Goal: Information Seeking & Learning: Learn about a topic

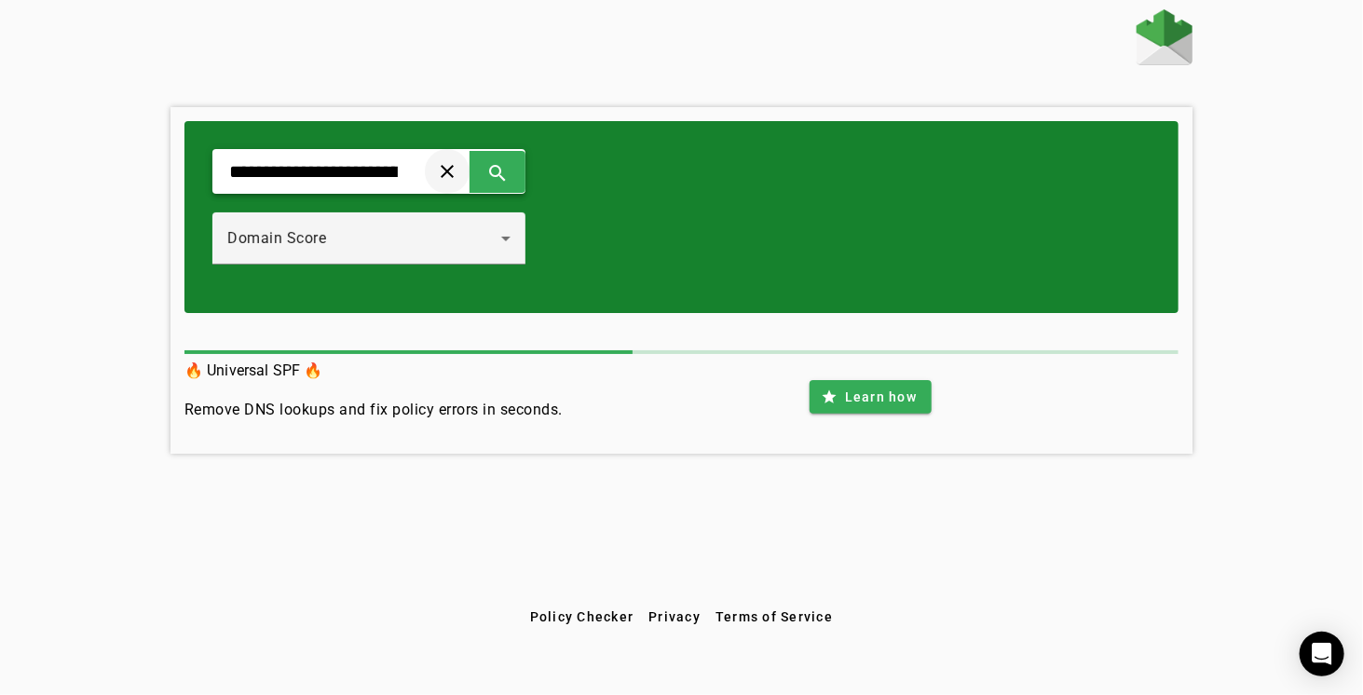
click at [470, 170] on span at bounding box center [447, 171] width 45 height 45
click at [324, 171] on input "text" at bounding box center [313, 171] width 172 height 22
paste input "**********"
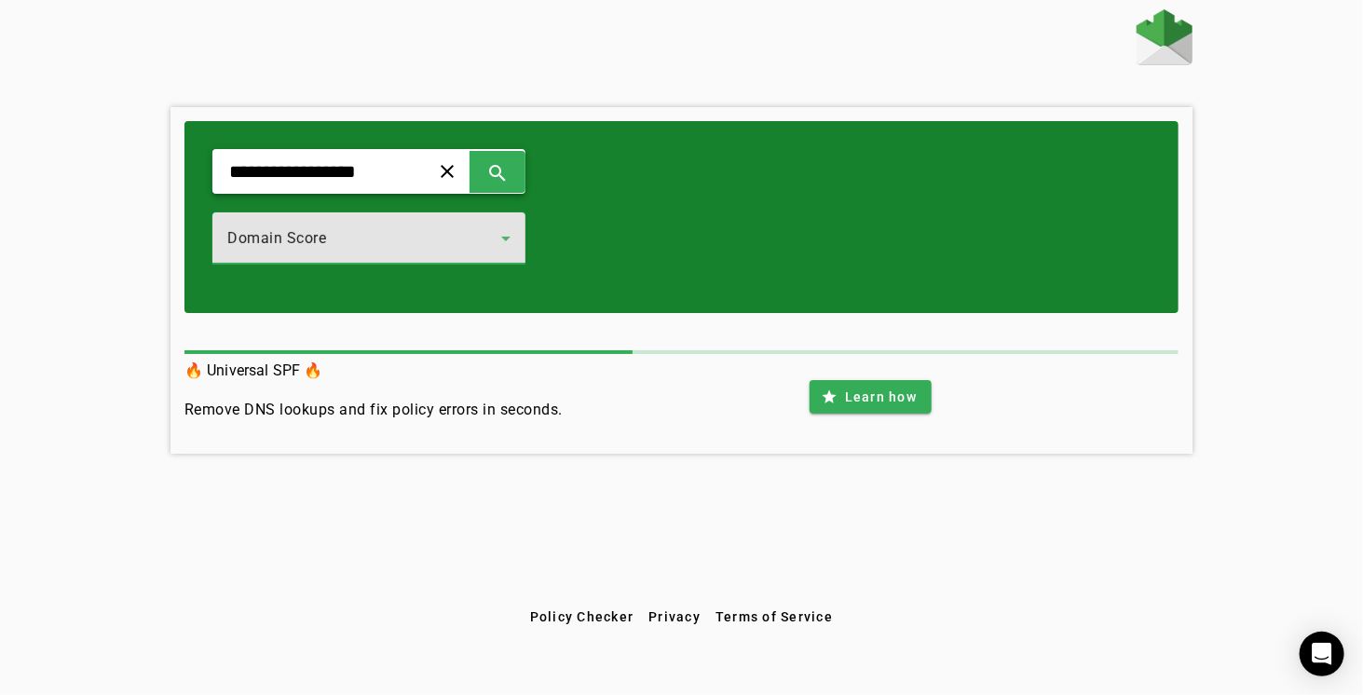
click at [517, 247] on icon at bounding box center [506, 238] width 22 height 22
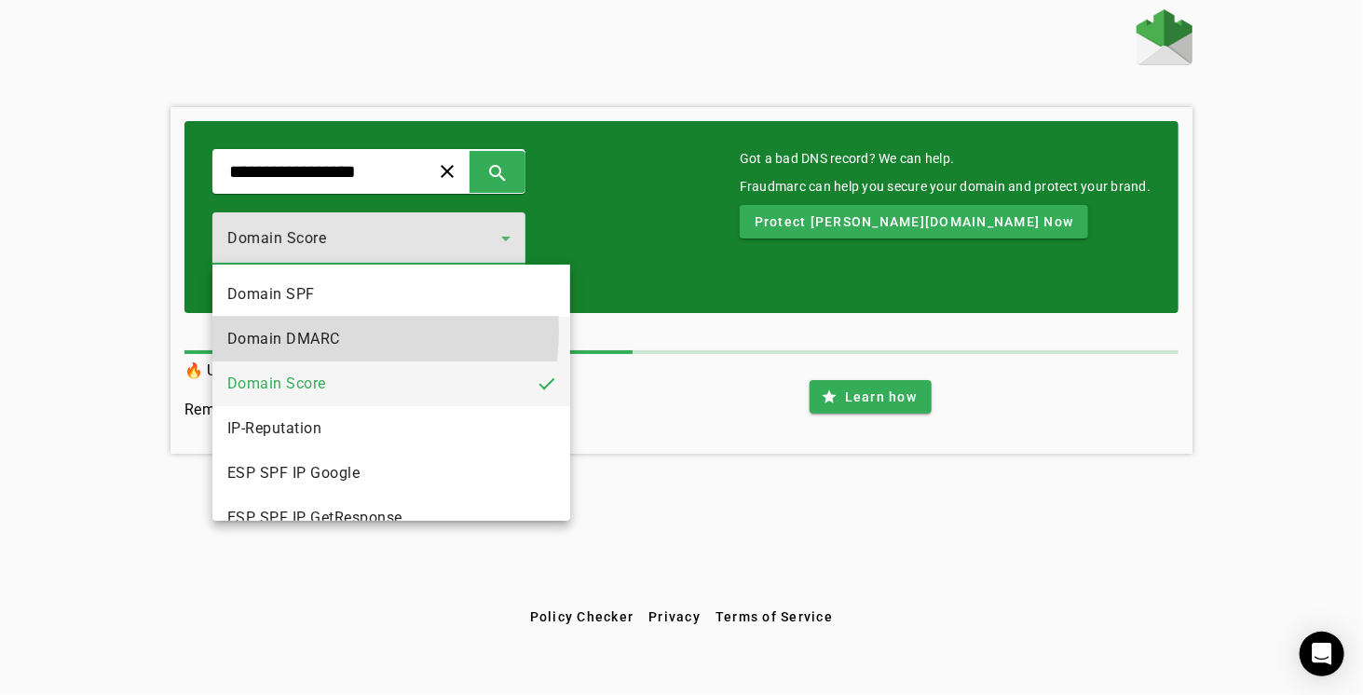
click at [309, 331] on span "Domain DMARC" at bounding box center [283, 339] width 113 height 22
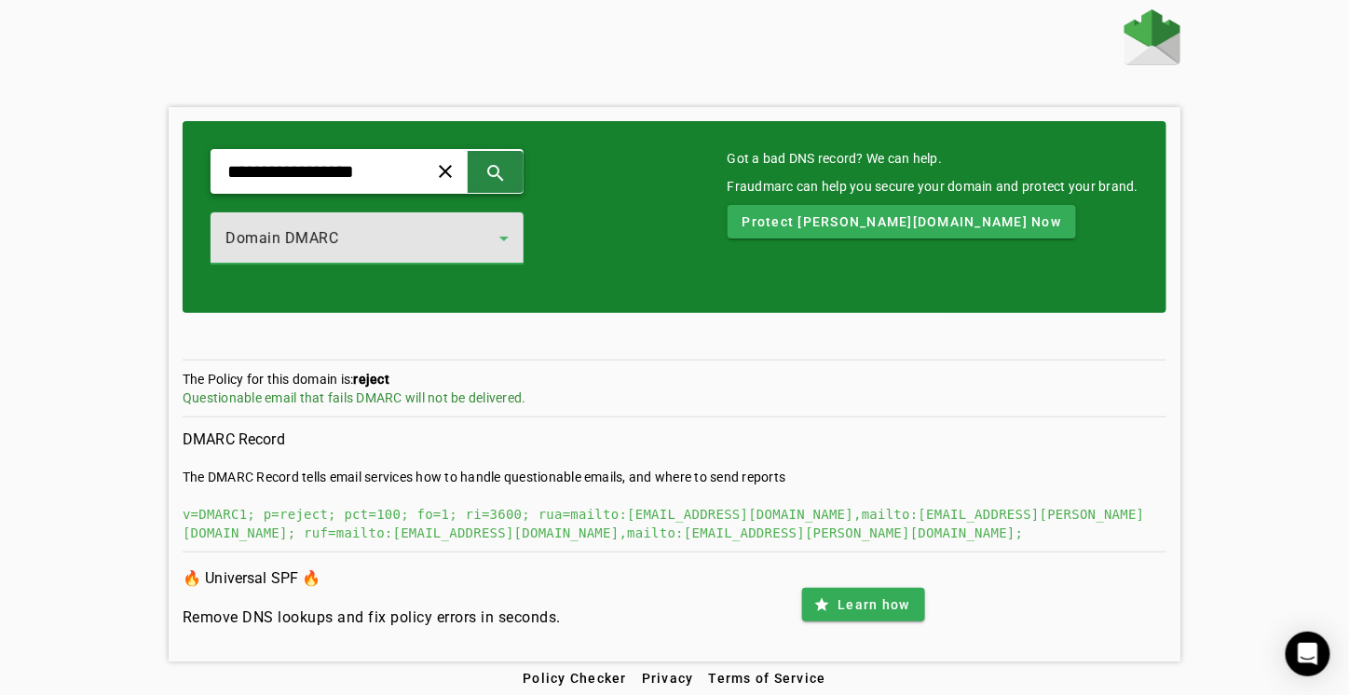
click at [518, 159] on span at bounding box center [495, 171] width 45 height 45
type input "**********"
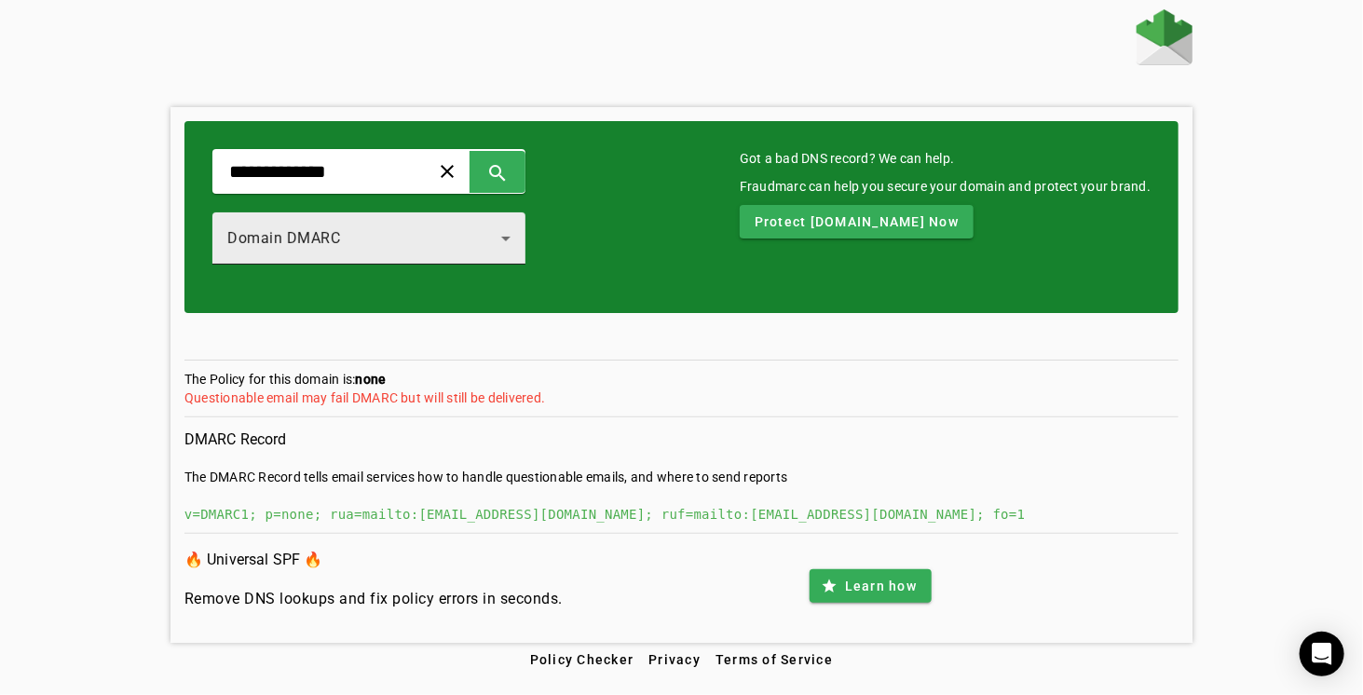
click at [525, 250] on div "Domain DMARC" at bounding box center [368, 238] width 313 height 52
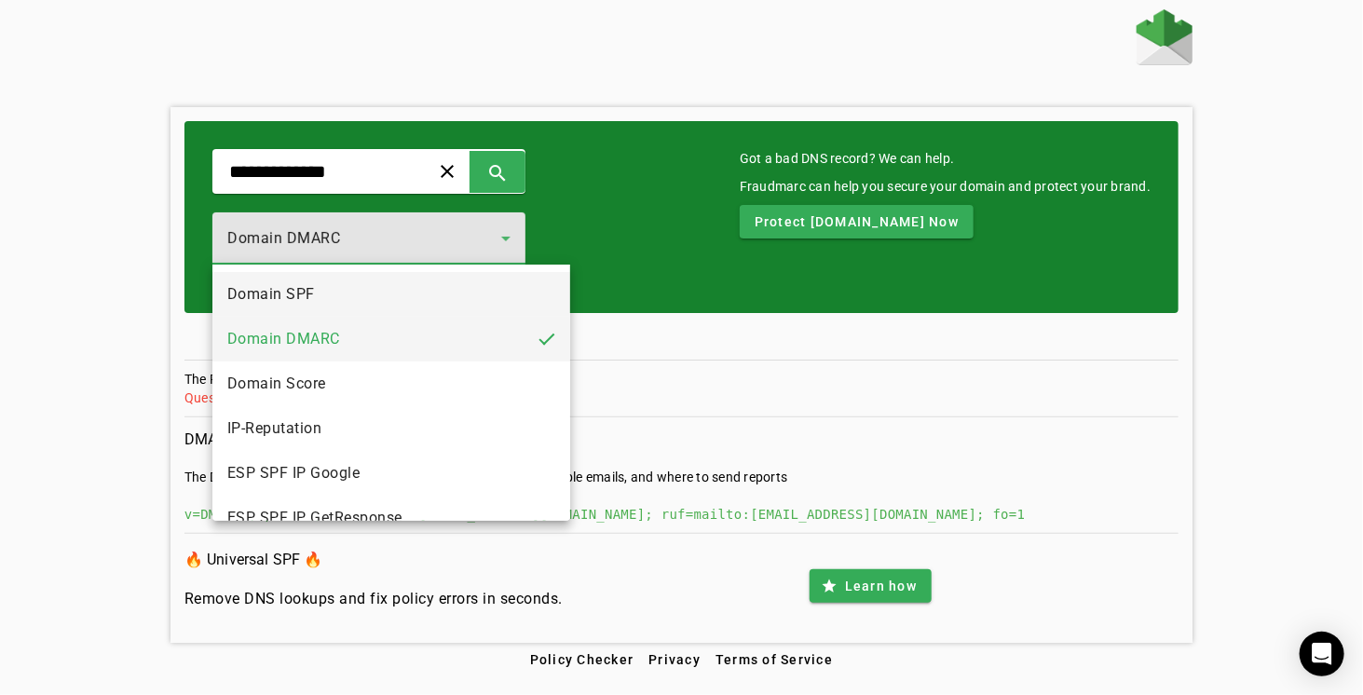
click at [374, 297] on mat-option "Domain SPF" at bounding box center [391, 294] width 359 height 45
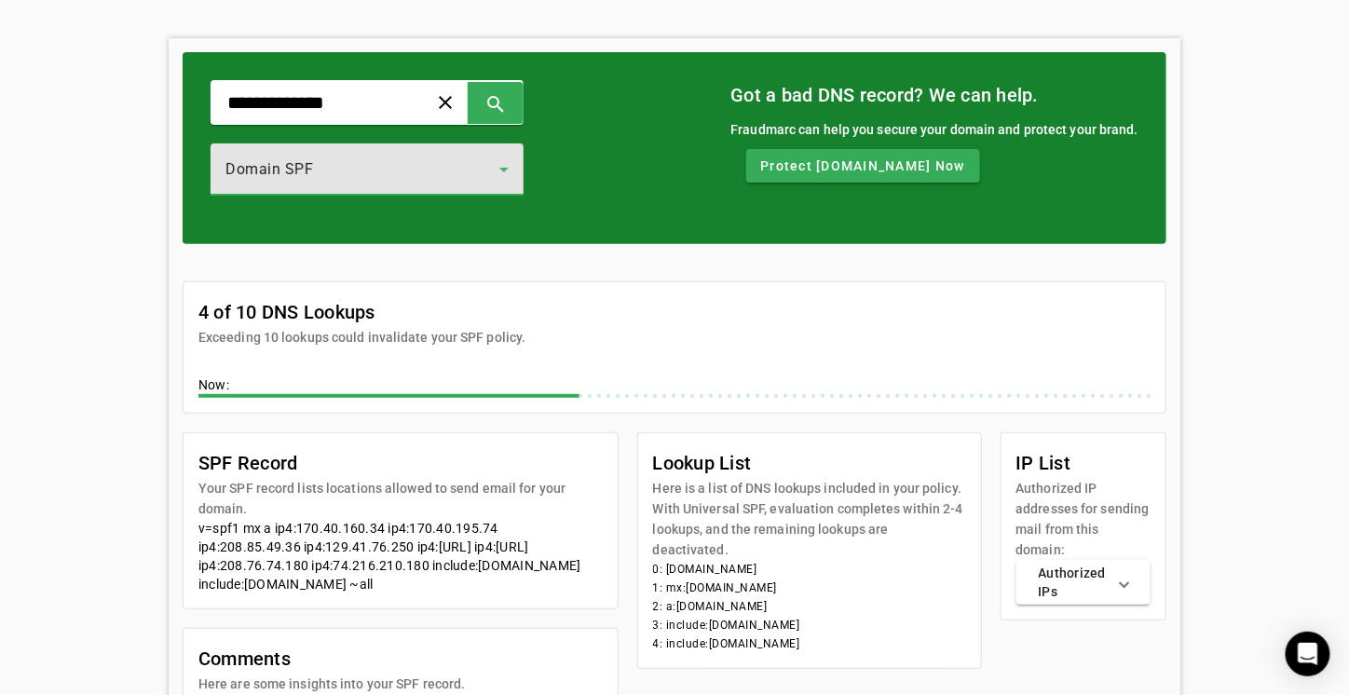
scroll to position [93, 0]
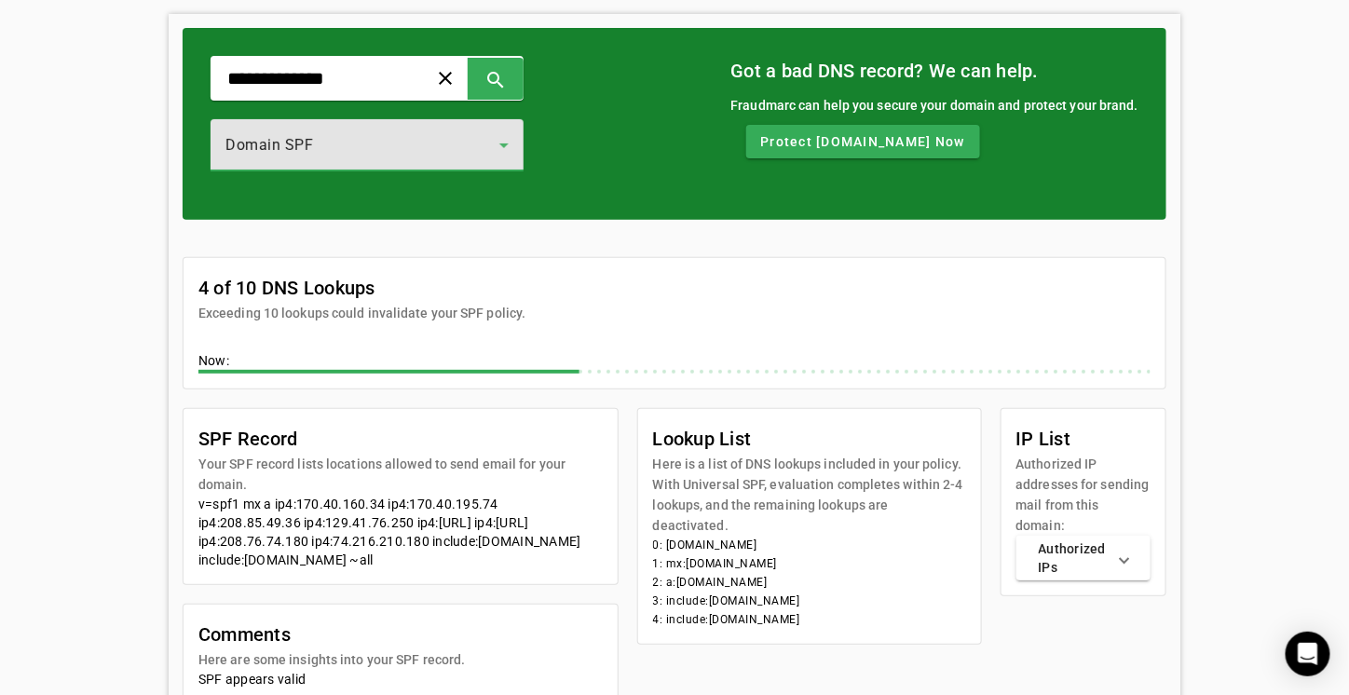
click at [1143, 536] on mat-expansion-panel-header "Authorized IPs" at bounding box center [1083, 558] width 135 height 45
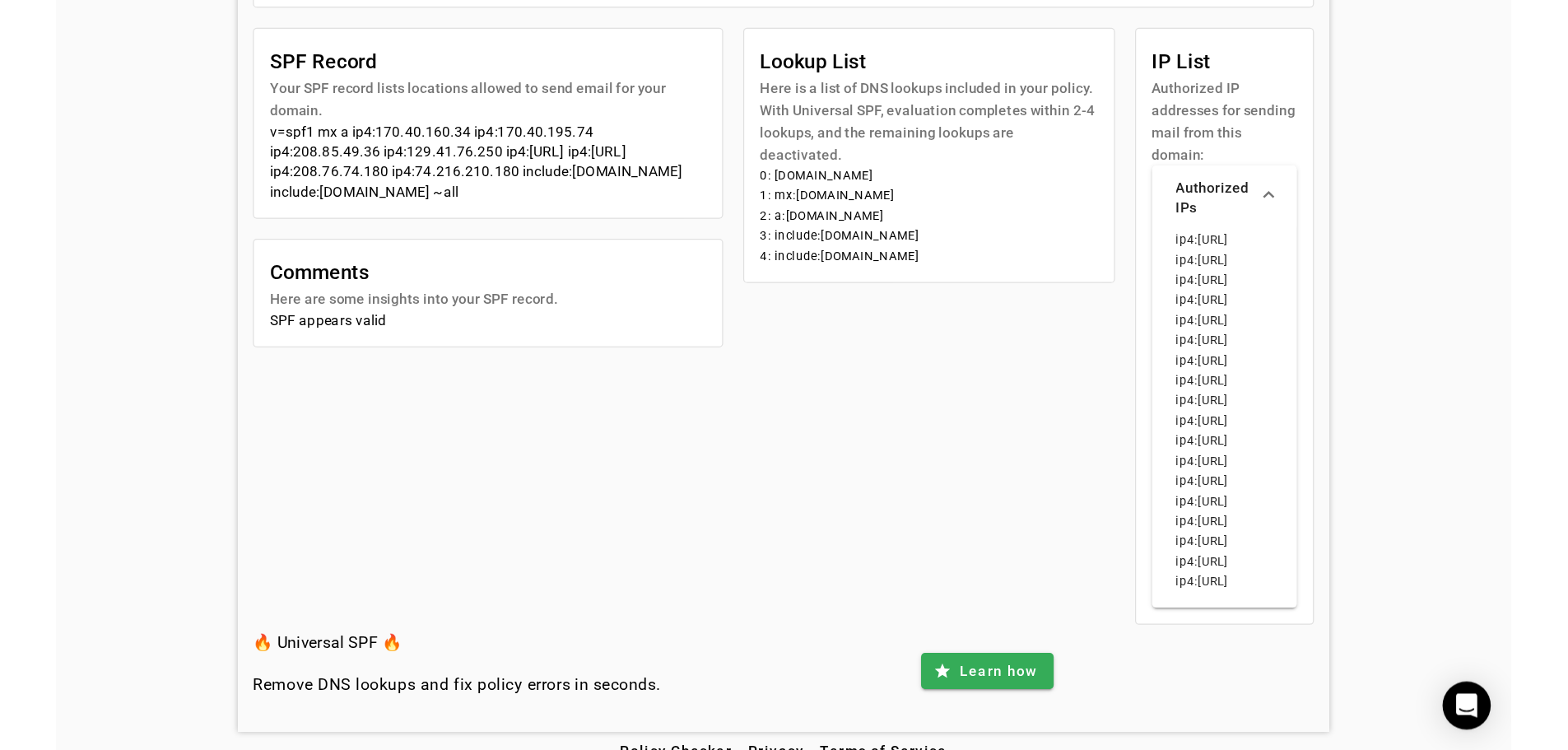
scroll to position [0, 0]
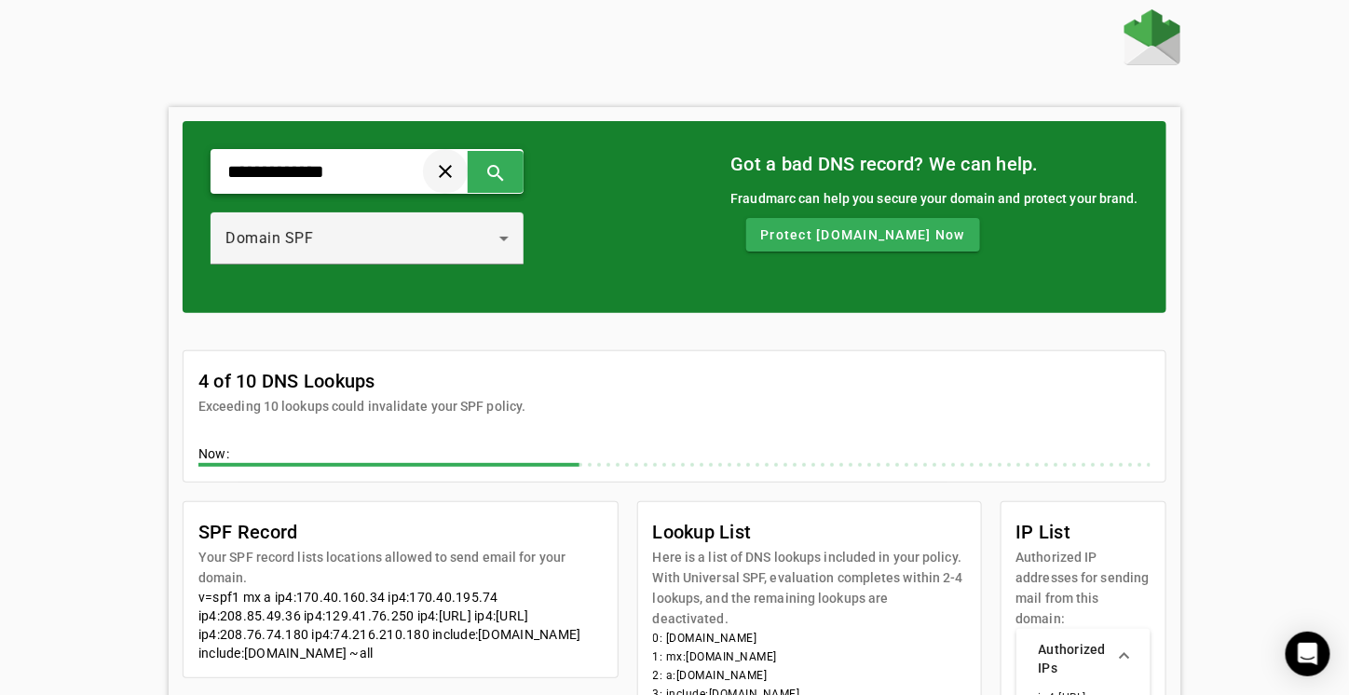
click at [468, 170] on span at bounding box center [445, 171] width 45 height 45
click at [468, 169] on span at bounding box center [445, 171] width 45 height 45
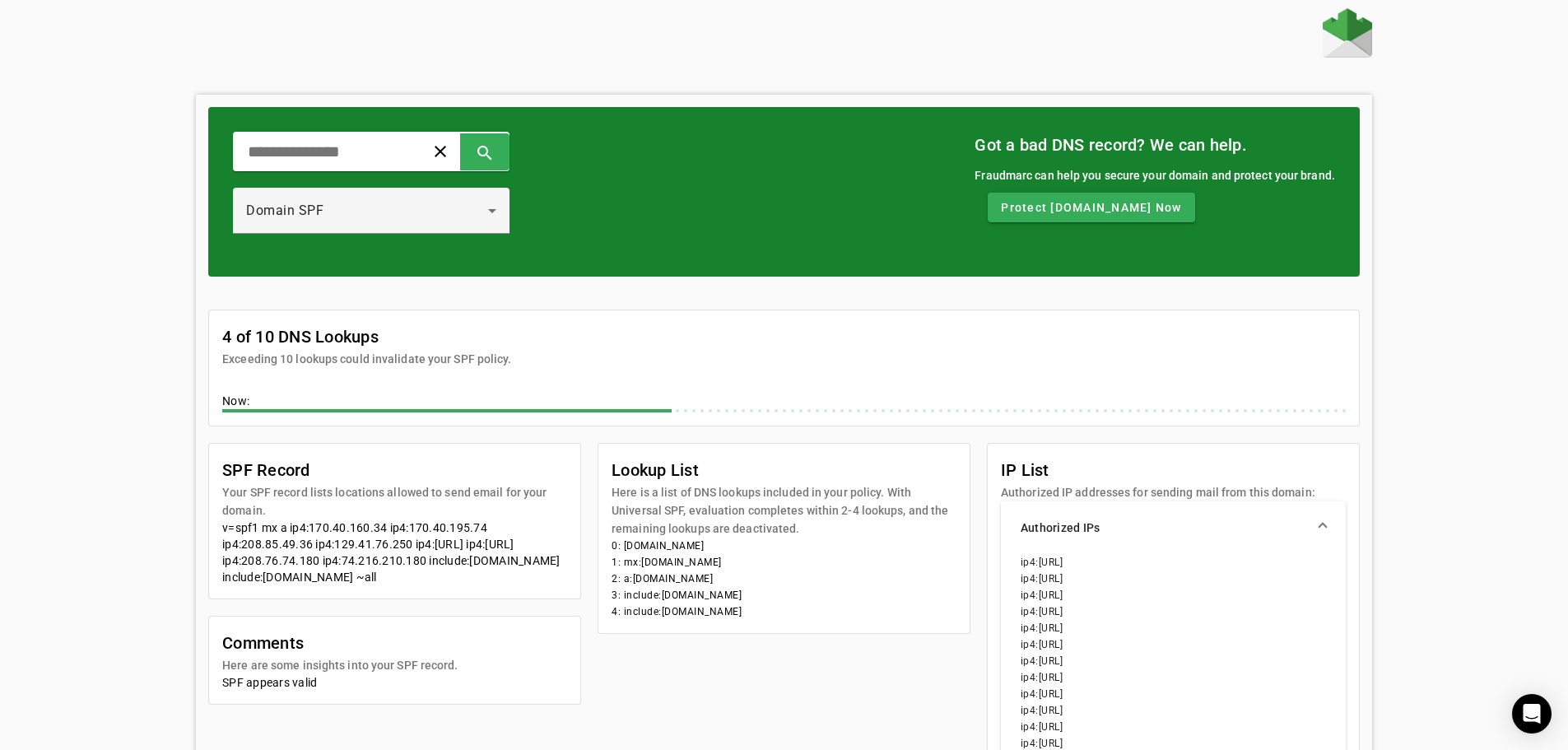
click at [773, 240] on div "clear search Domain SPF Got a bad DNS record? We can help. Fraudmarc can help y…" at bounding box center [784, 192] width 1151 height 170
click at [460, 148] on span at bounding box center [440, 151] width 40 height 40
